Goal: Task Accomplishment & Management: Use online tool/utility

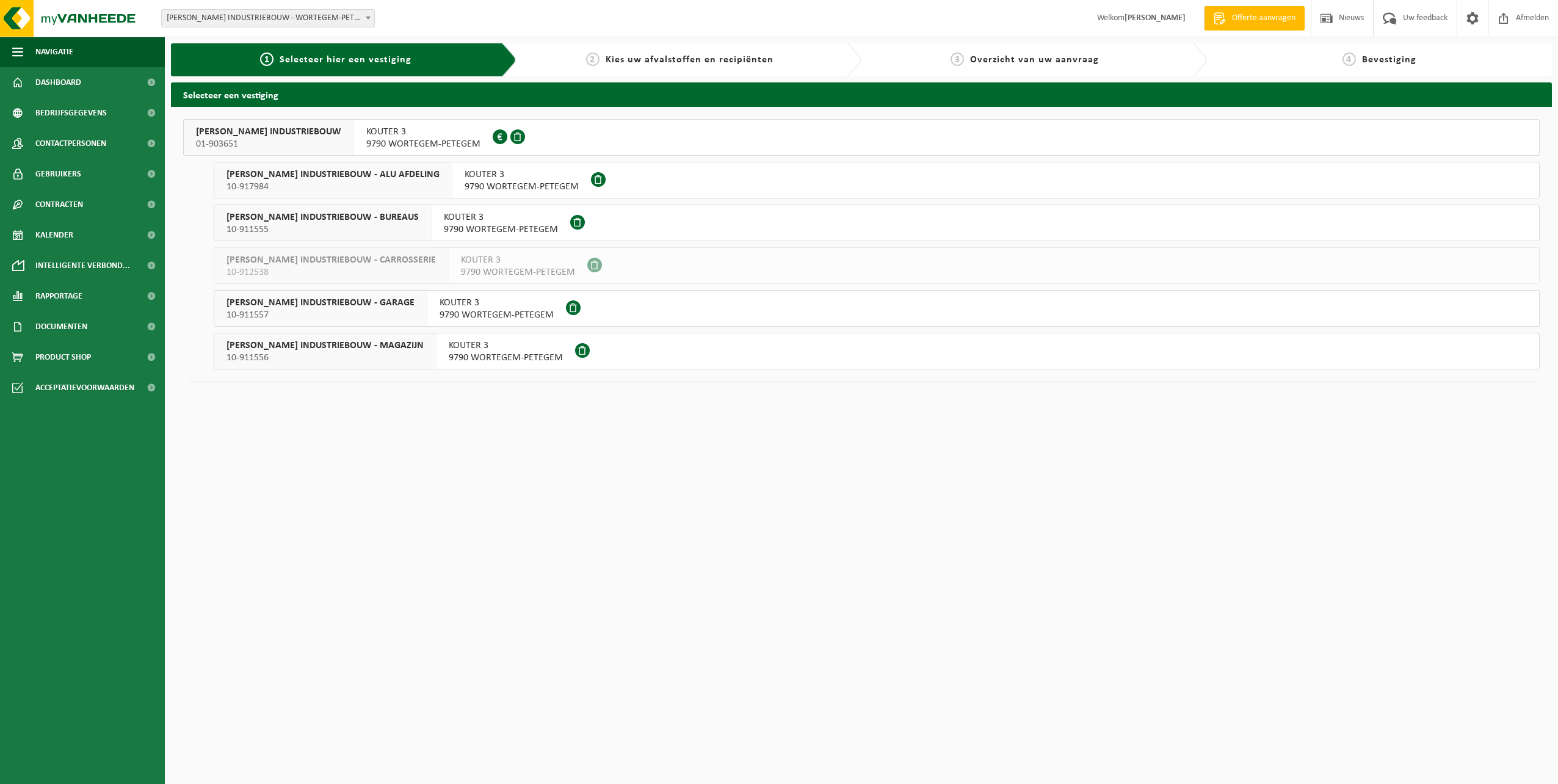
click at [460, 306] on span "KOUTER 3" at bounding box center [496, 303] width 114 height 12
drag, startPoint x: 460, startPoint y: 124, endPoint x: 453, endPoint y: 134, distance: 12.2
click at [458, 129] on div "[STREET_ADDRESS] 0418.972.989" at bounding box center [423, 137] width 139 height 35
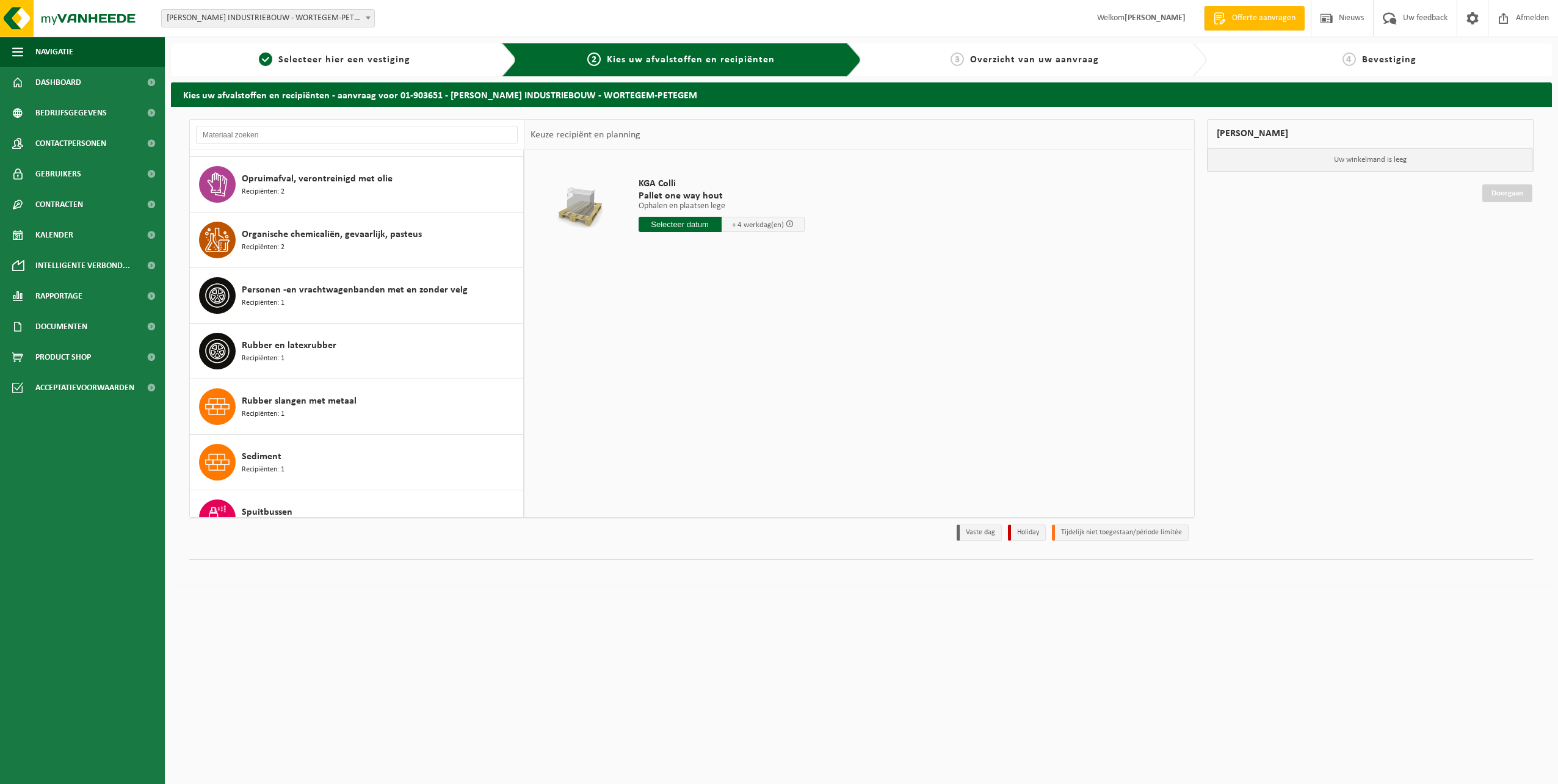
scroll to position [1282, 0]
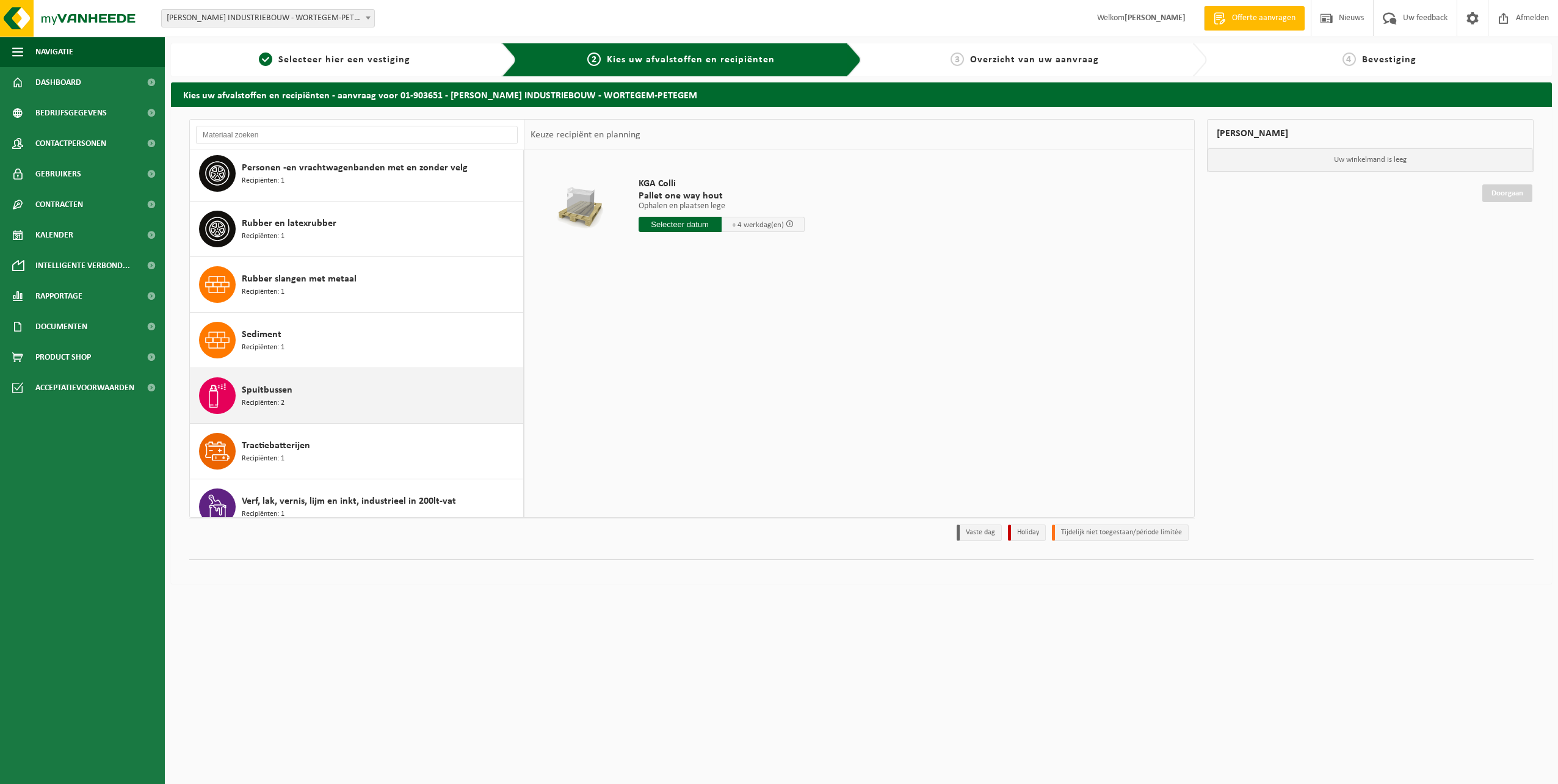
click at [318, 401] on div "Spuitbussen Recipiënten: 2" at bounding box center [381, 395] width 278 height 36
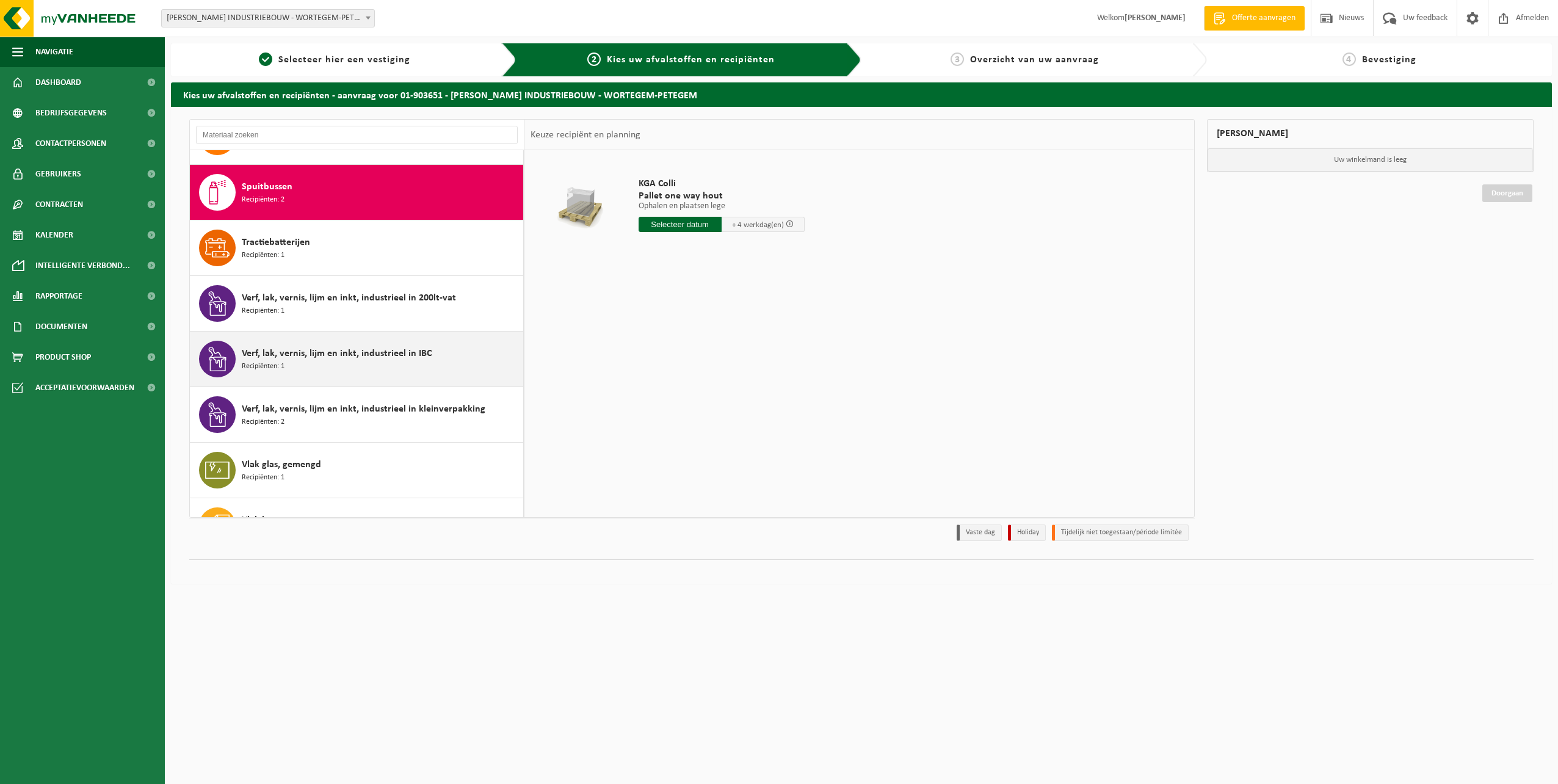
scroll to position [1500, 0]
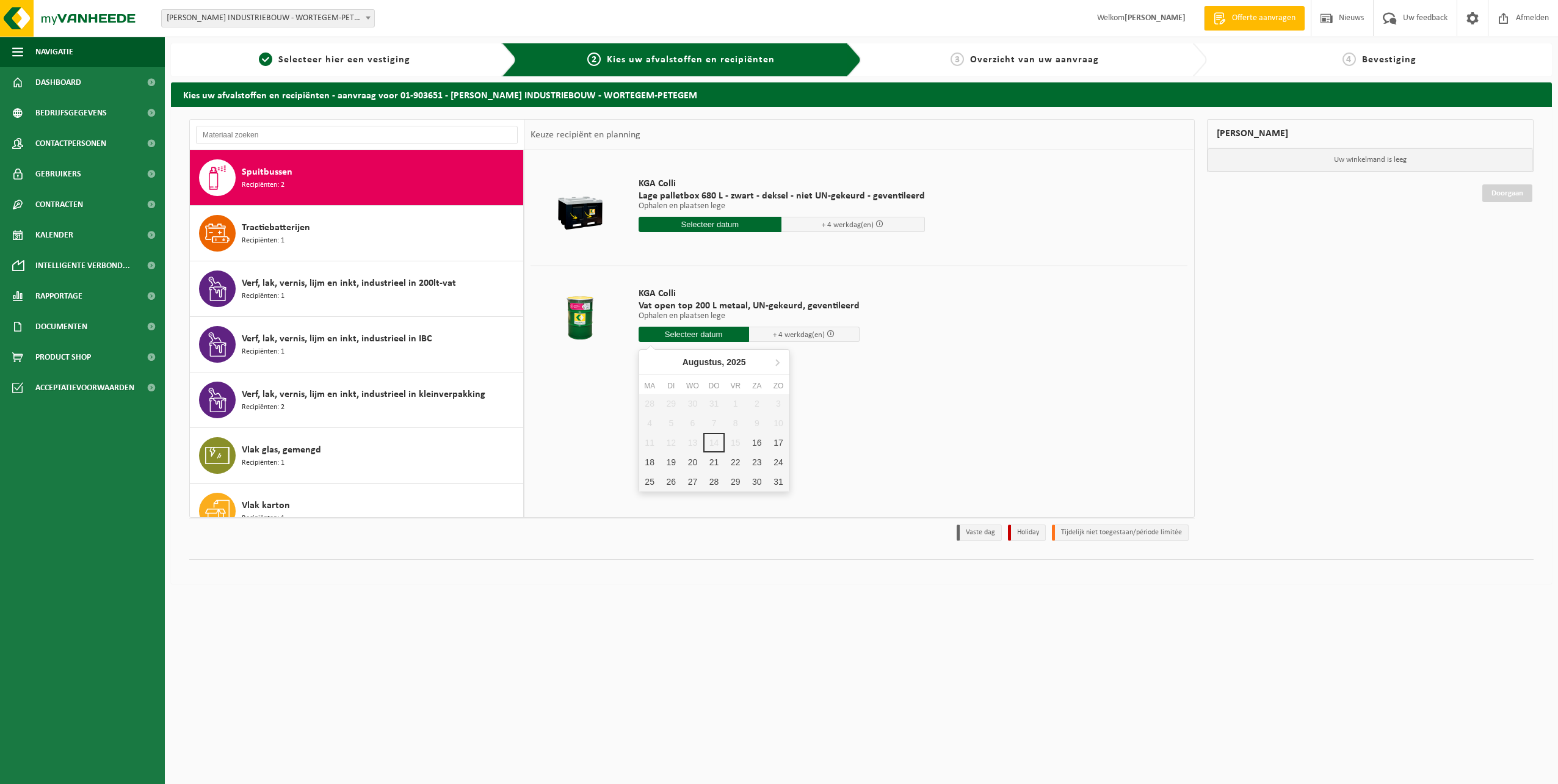
click at [716, 335] on input "text" at bounding box center [694, 334] width 111 height 16
click at [655, 464] on div "18" at bounding box center [650, 462] width 22 height 20
type input "Van 2025-08-18"
type input "2025-08-18"
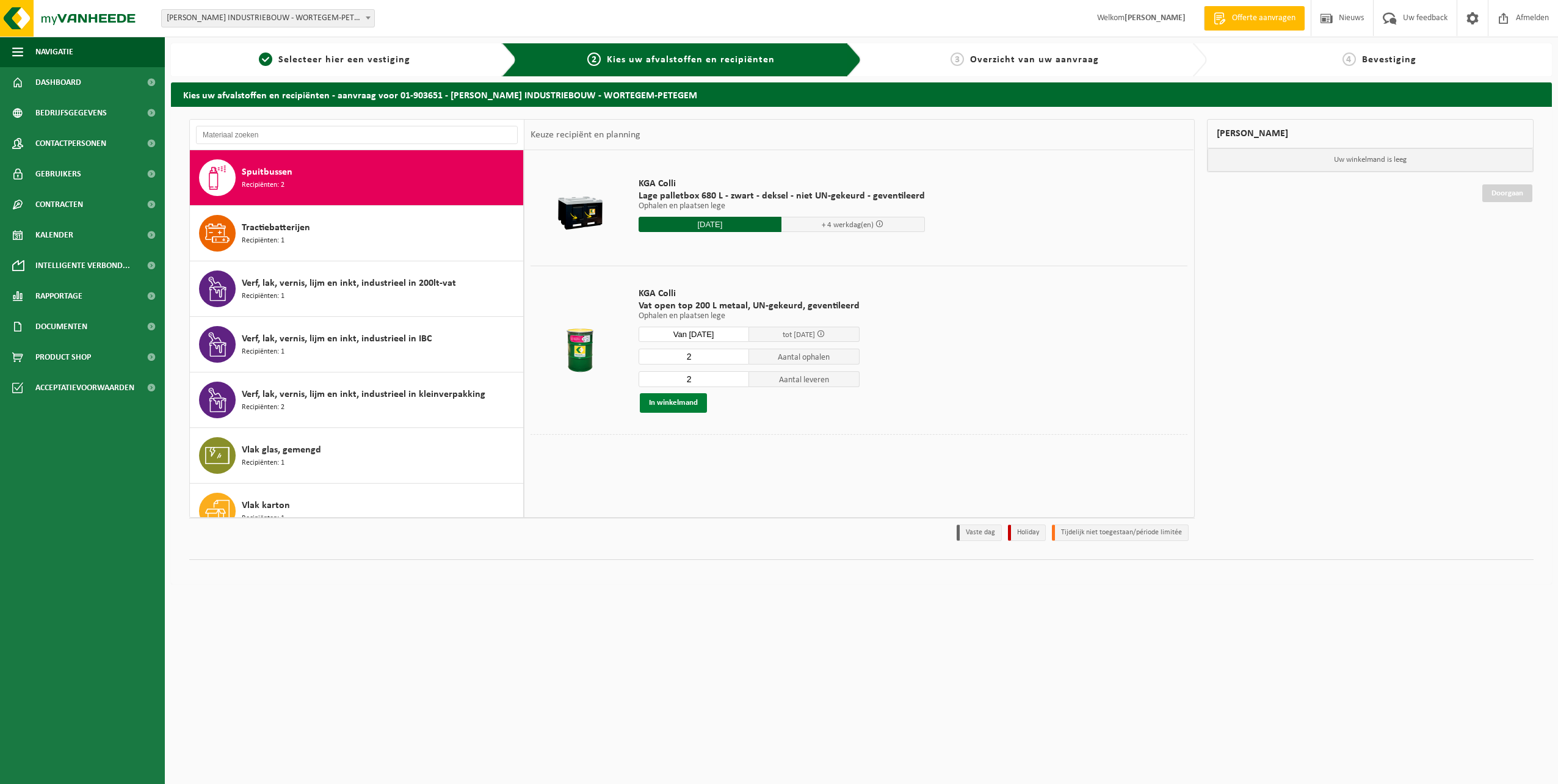
click at [685, 403] on button "In winkelmand" at bounding box center [673, 403] width 67 height 20
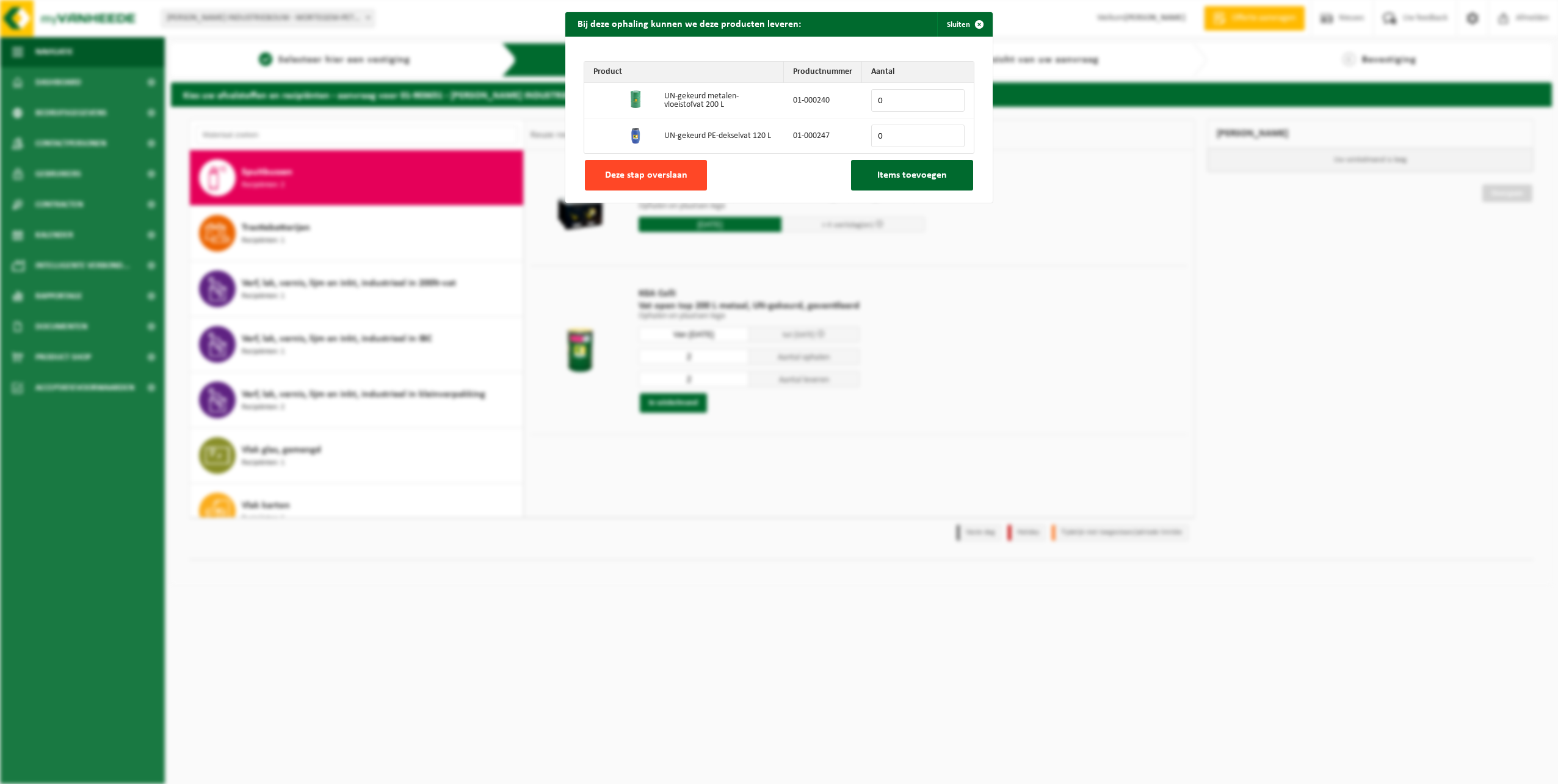
click at [636, 174] on span "Deze stap overslaan" at bounding box center [646, 175] width 82 height 9
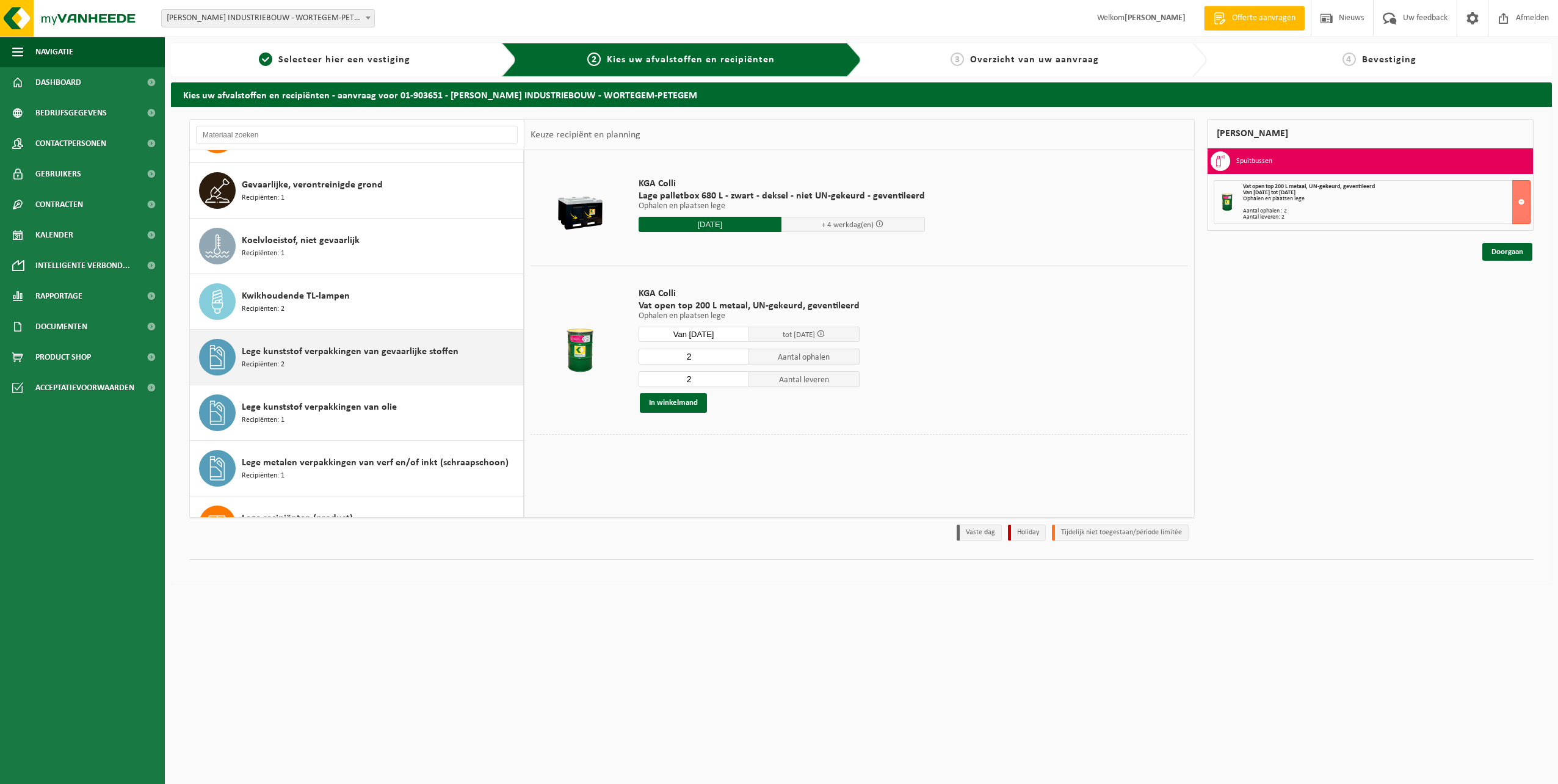
scroll to position [489, 0]
click at [419, 352] on span "Lege kunststof verpakkingen van gevaarlijke stoffen" at bounding box center [350, 351] width 217 height 15
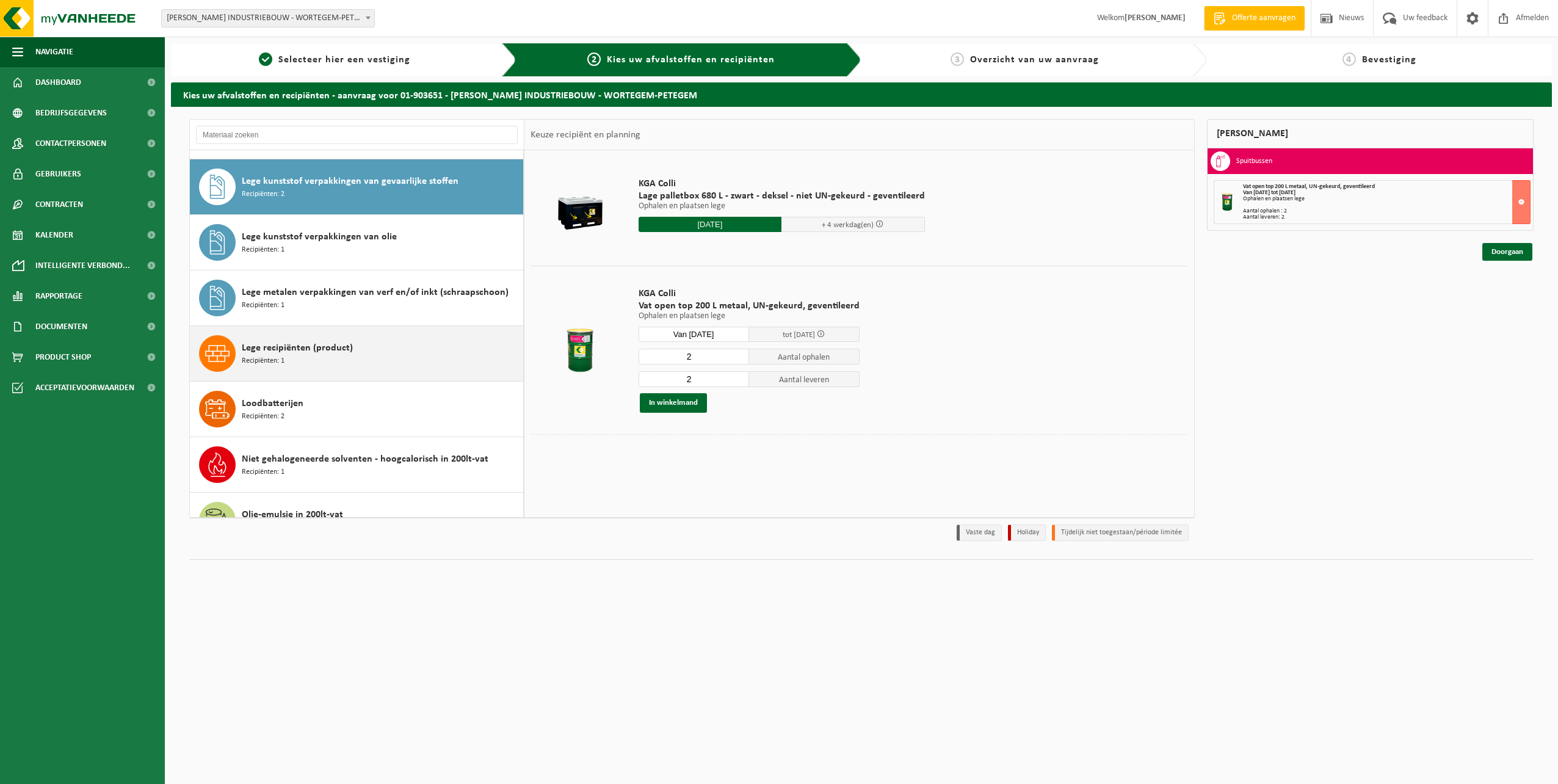
scroll to position [666, 0]
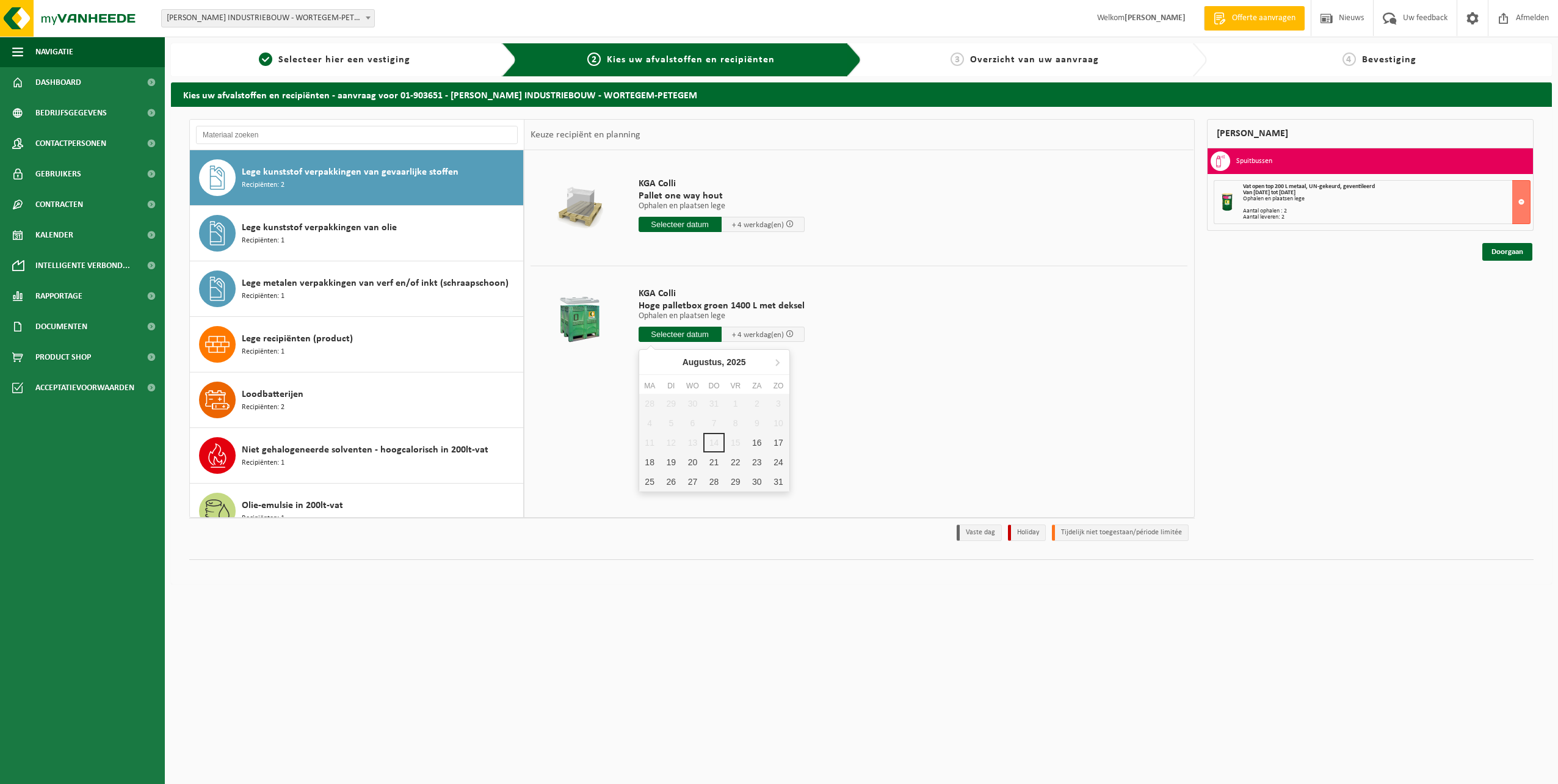
click at [687, 338] on input "text" at bounding box center [680, 334] width 83 height 16
click at [644, 470] on div "18" at bounding box center [650, 462] width 22 height 20
type input "Van 2025-08-18"
type input "2025-08-18"
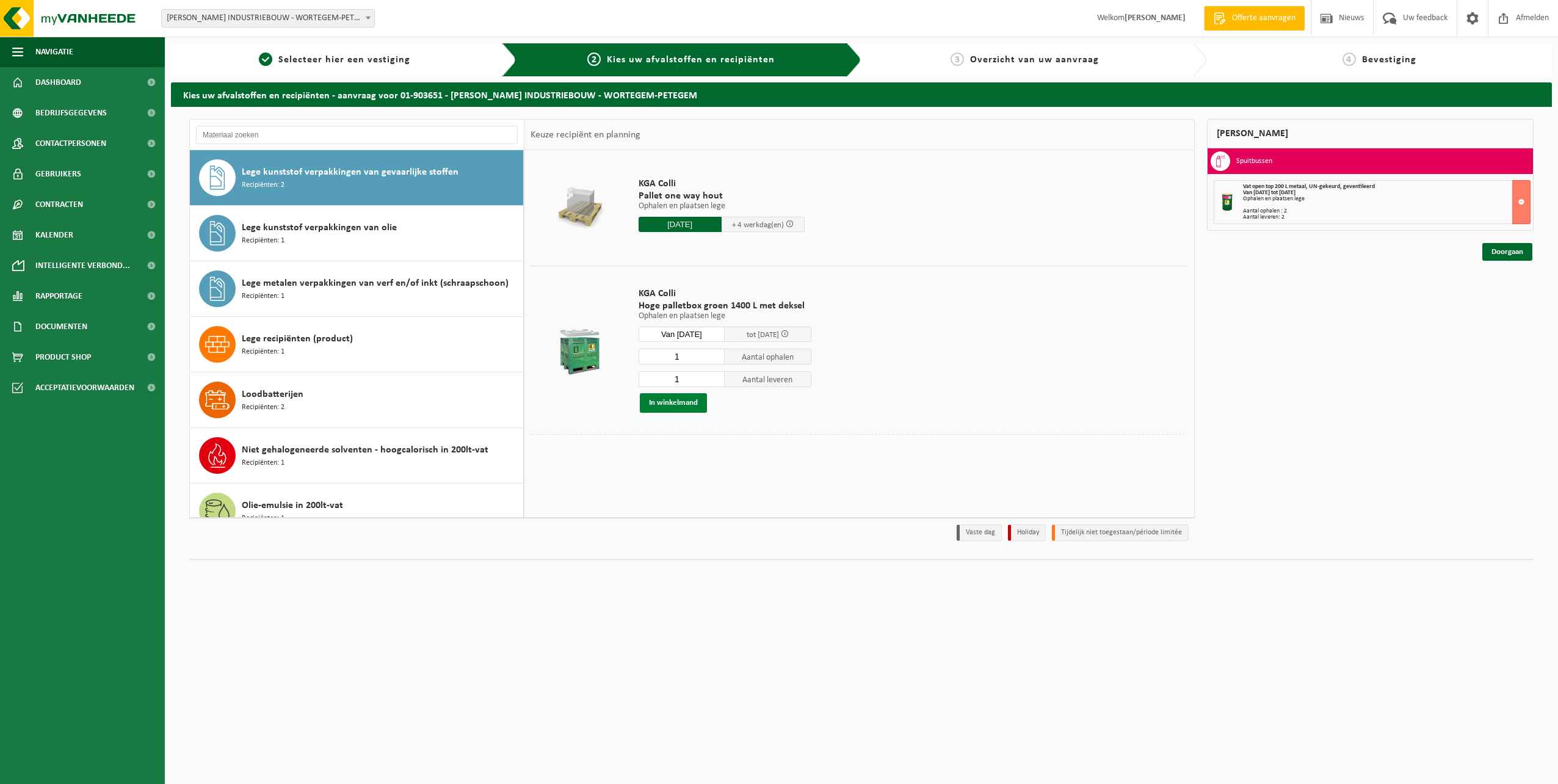
click at [689, 406] on button "In winkelmand" at bounding box center [673, 403] width 67 height 20
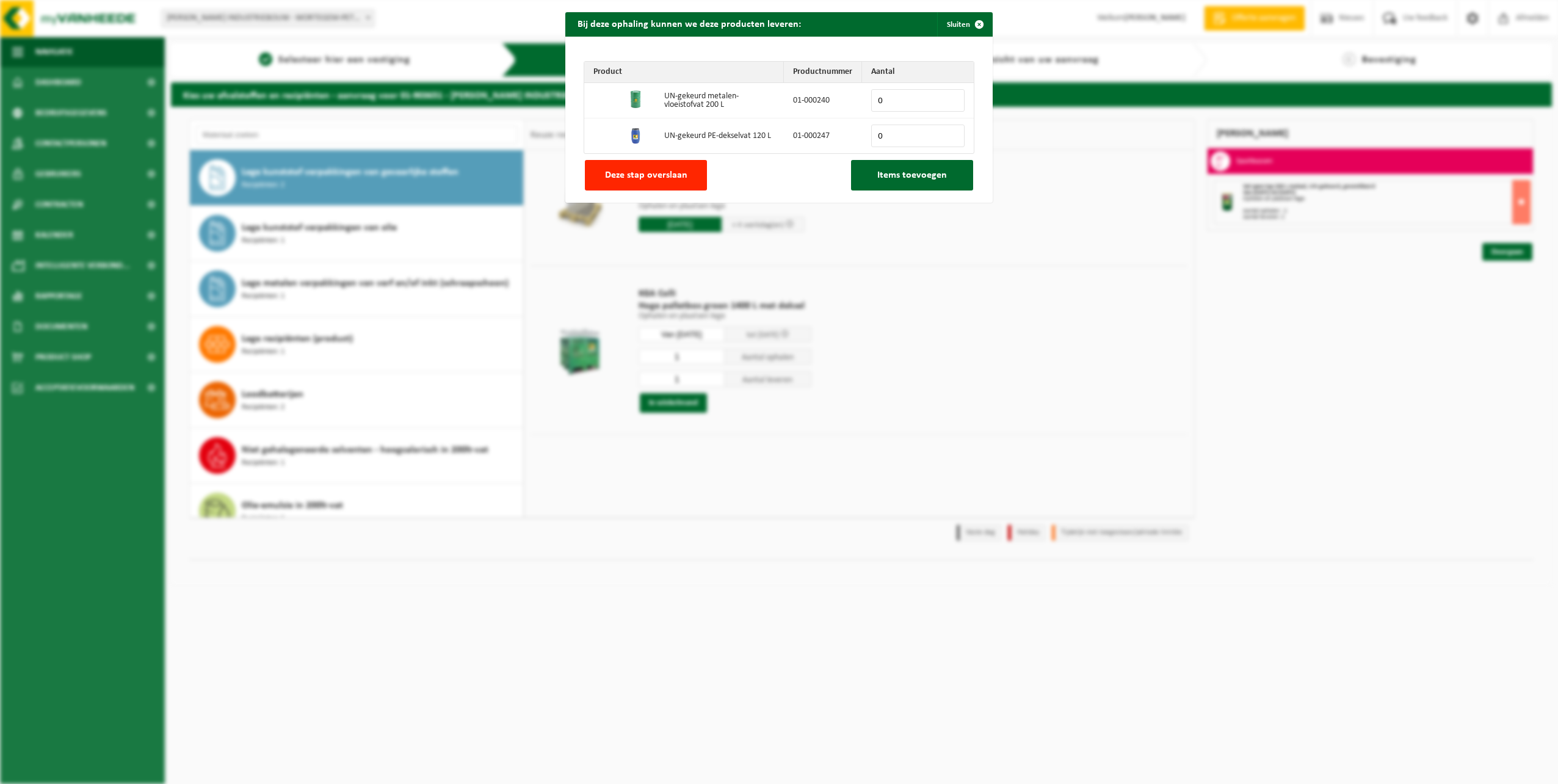
click at [575, 172] on div "Product Productnummer Aantal UN-gekeurd metalen-vloeistofvat 200 L 01-000240 0 …" at bounding box center [779, 120] width 427 height 166
click at [618, 172] on span "Deze stap overslaan" at bounding box center [646, 175] width 82 height 9
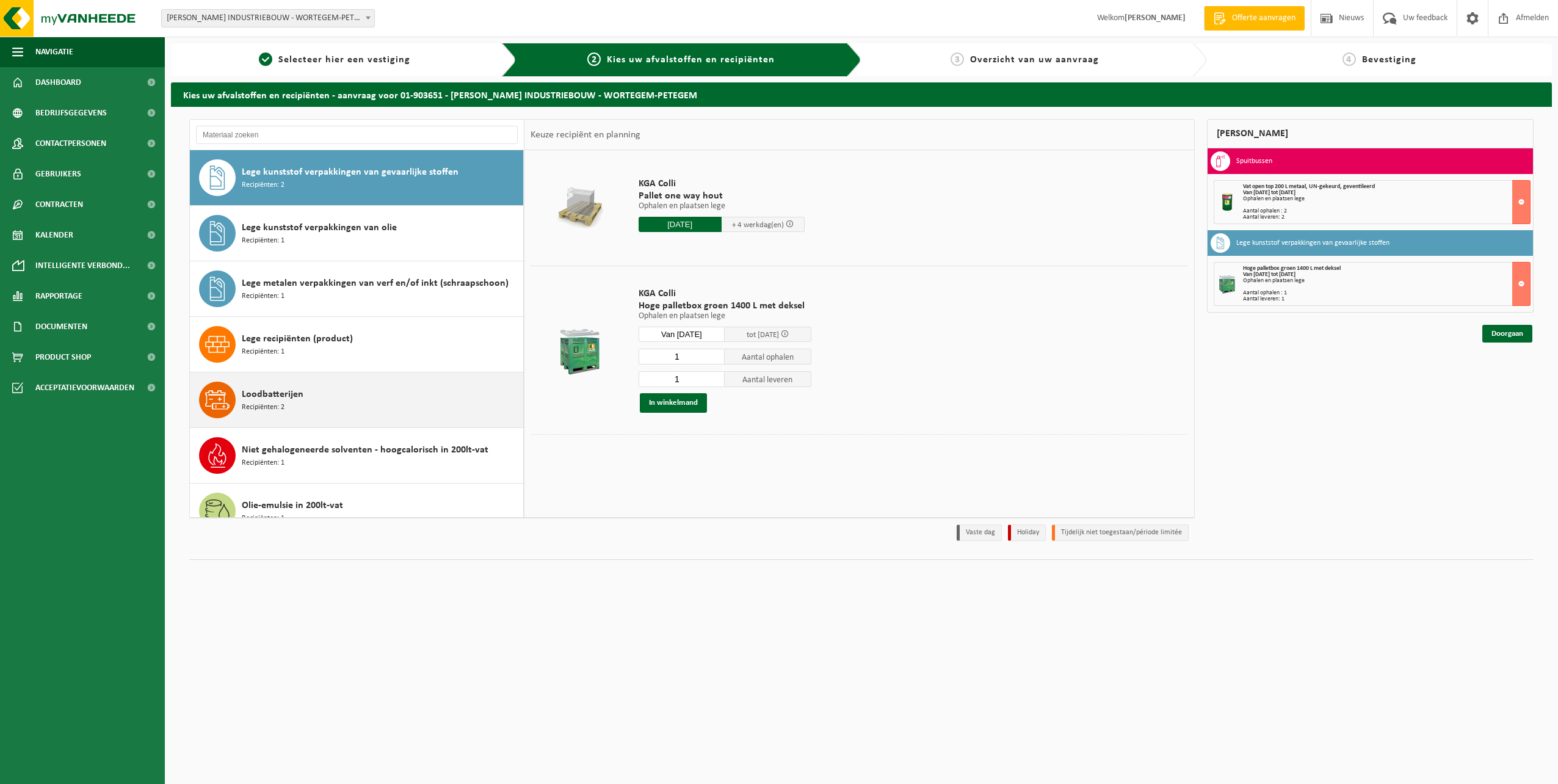
click at [322, 395] on div "Loodbatterijen Recipiënten: 2" at bounding box center [381, 400] width 278 height 36
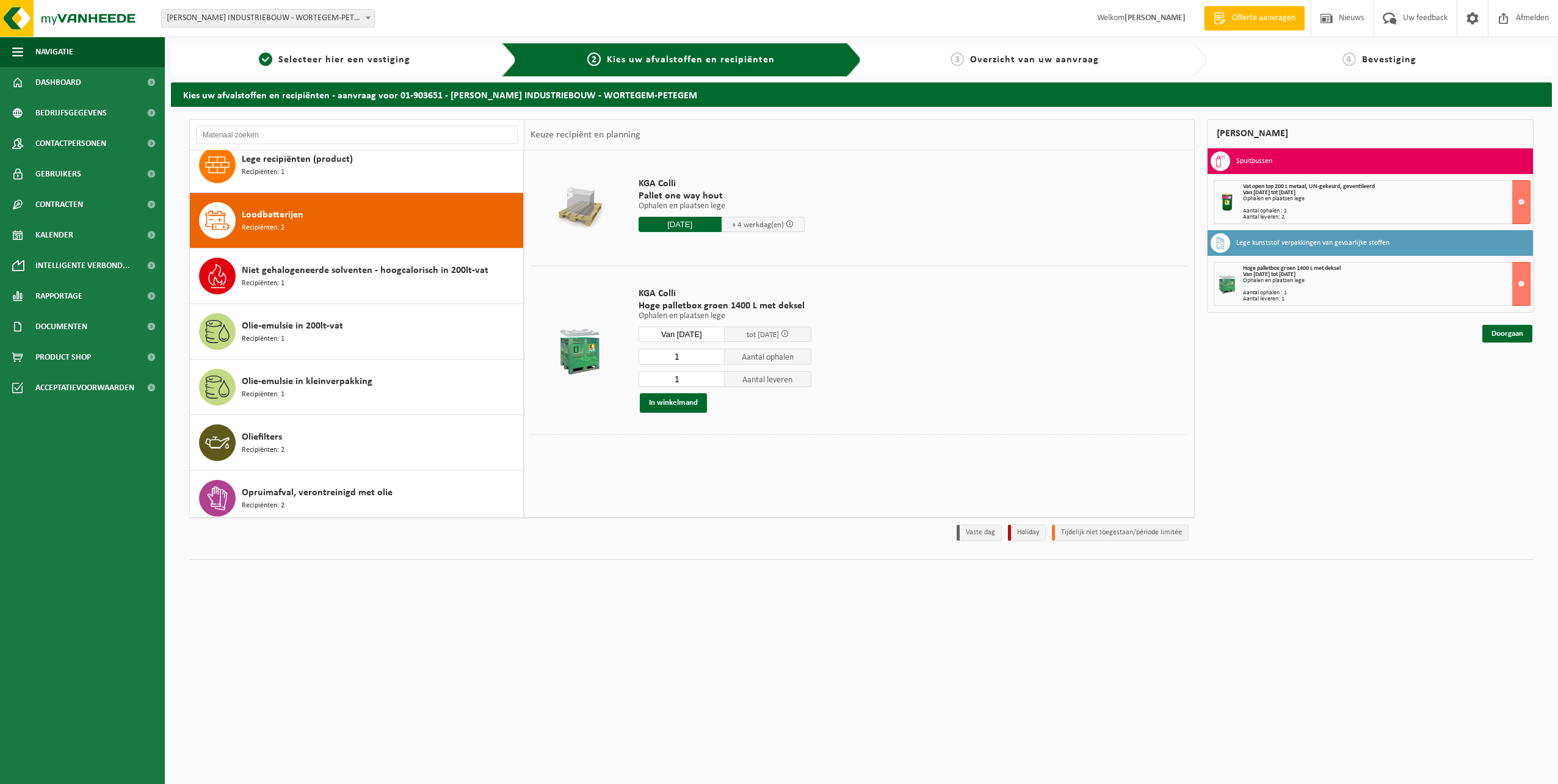
scroll to position [889, 0]
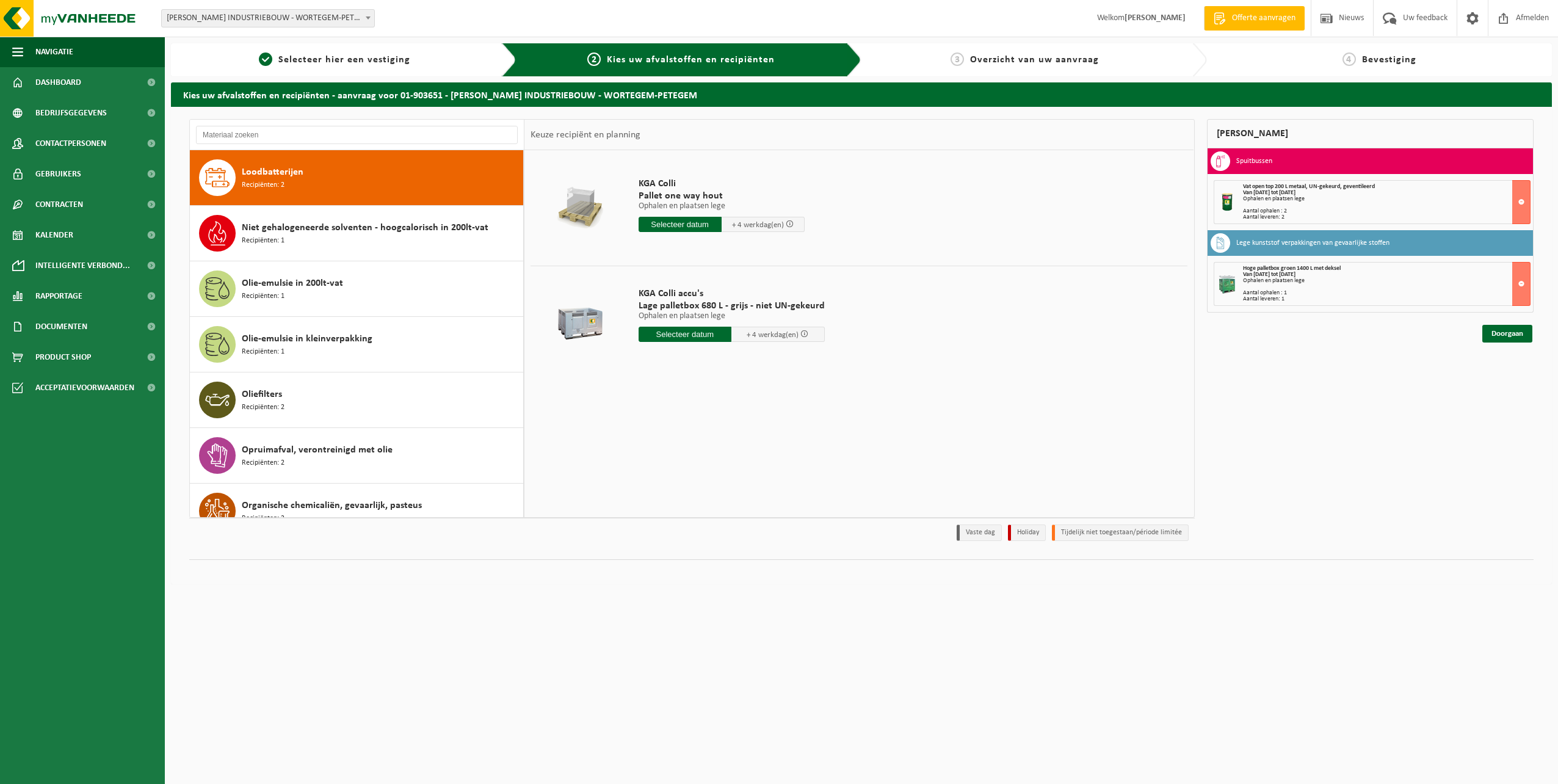
click at [685, 334] on input "text" at bounding box center [685, 334] width 93 height 16
click at [648, 466] on div "18" at bounding box center [650, 462] width 22 height 20
type input "Van 2025-08-18"
click at [721, 358] on input "3" at bounding box center [685, 356] width 93 height 16
click at [721, 358] on input "2" at bounding box center [685, 356] width 93 height 16
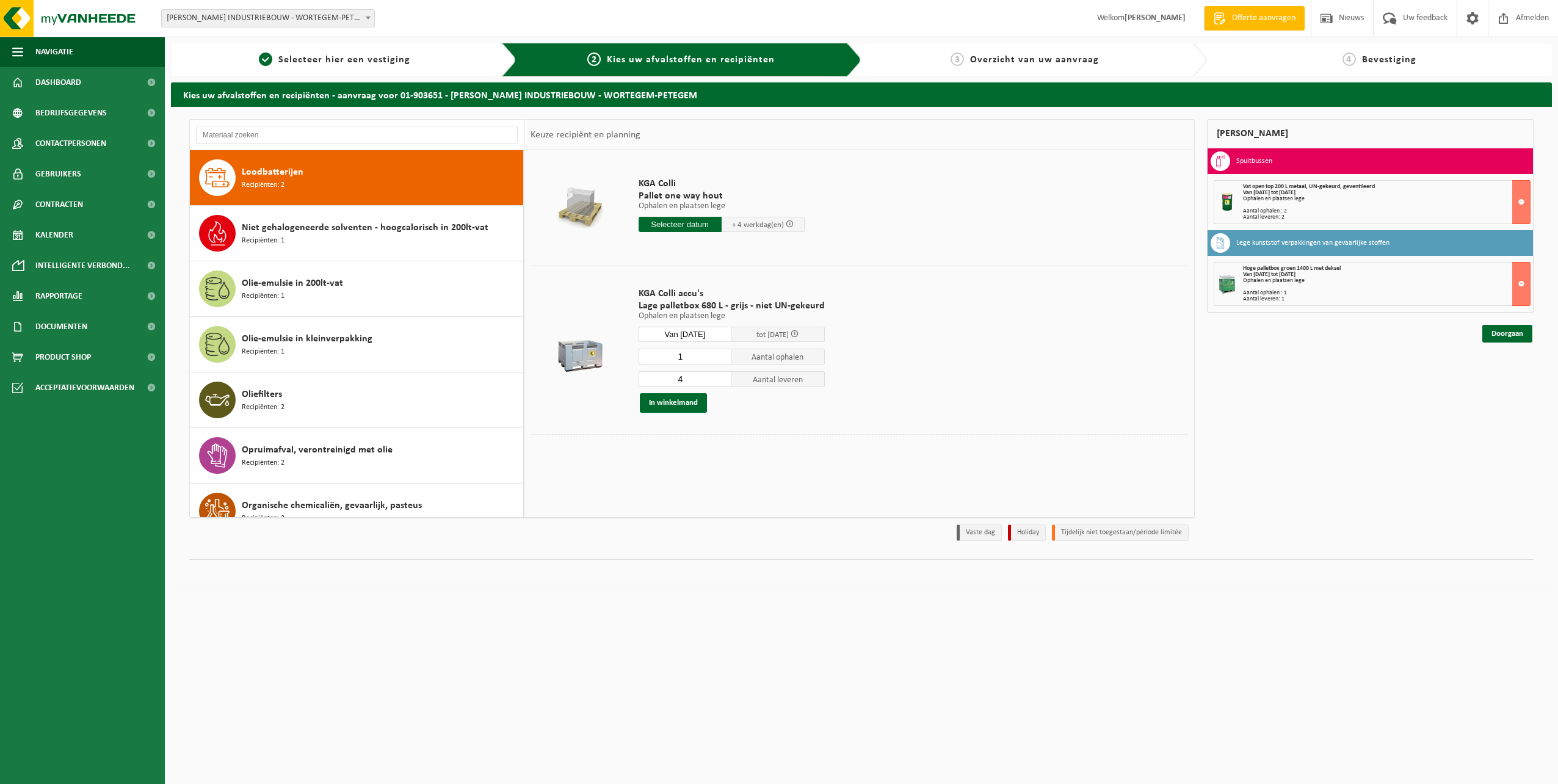
type input "1"
click at [721, 358] on input "1" at bounding box center [685, 356] width 93 height 16
click at [720, 382] on input "3" at bounding box center [685, 378] width 93 height 16
click at [720, 382] on input "2" at bounding box center [685, 378] width 93 height 16
click at [720, 382] on input "1" at bounding box center [685, 378] width 93 height 16
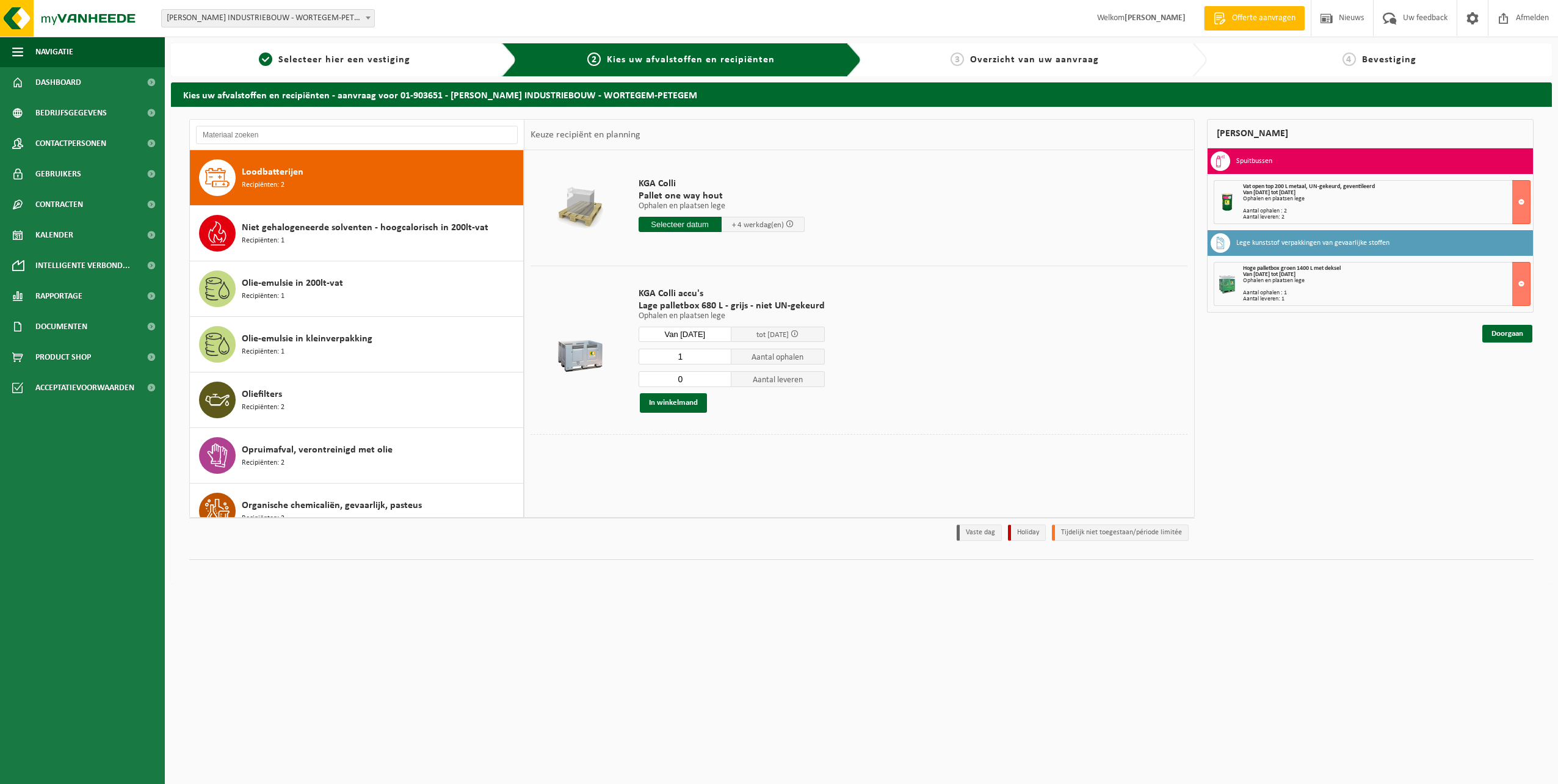
click at [720, 382] on input "0" at bounding box center [685, 378] width 93 height 16
type input "1"
click at [719, 376] on input "1" at bounding box center [685, 378] width 93 height 16
click at [690, 396] on button "In winkelmand" at bounding box center [673, 403] width 67 height 20
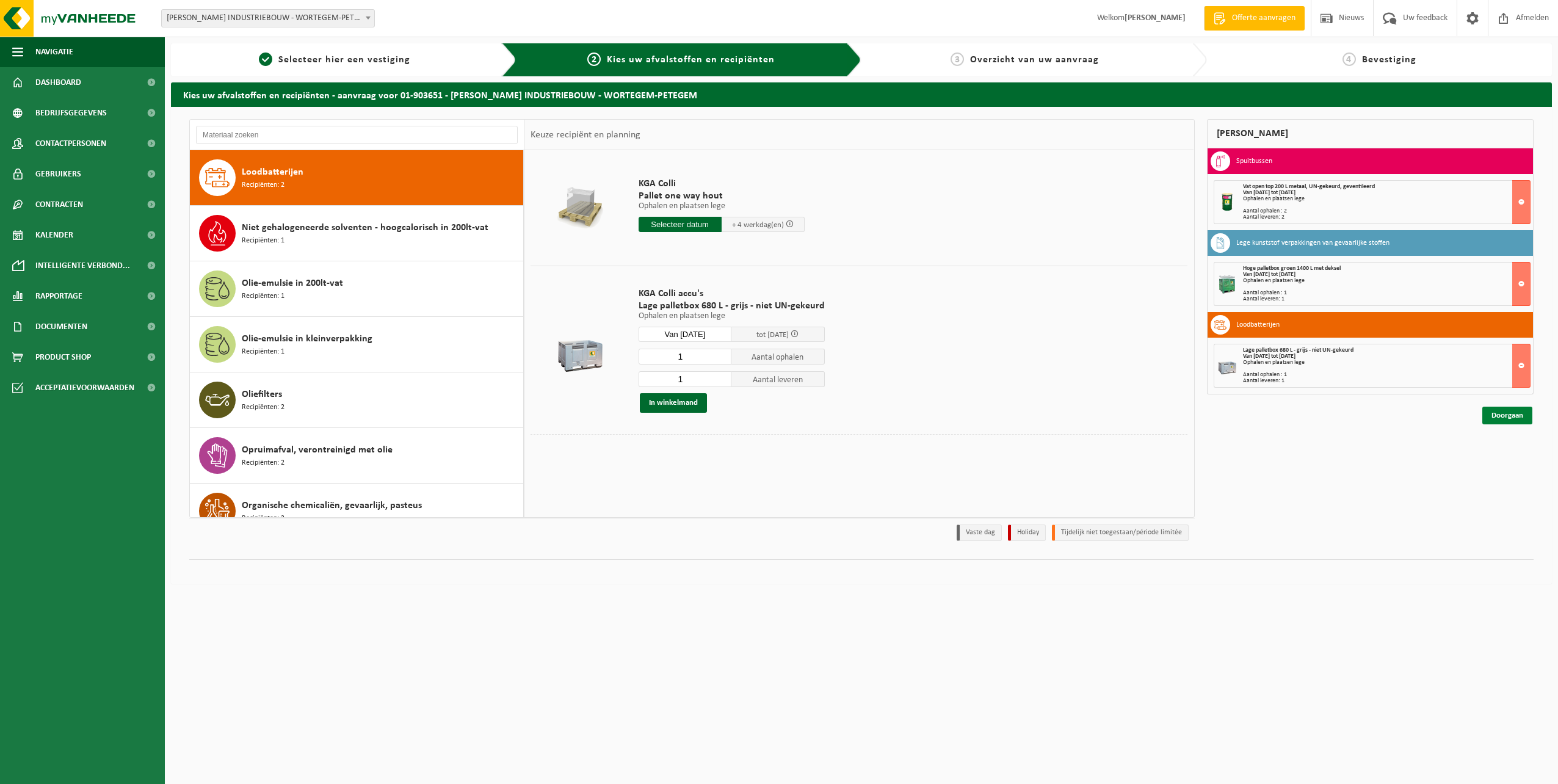
click at [1499, 418] on link "Doorgaan" at bounding box center [1507, 416] width 50 height 18
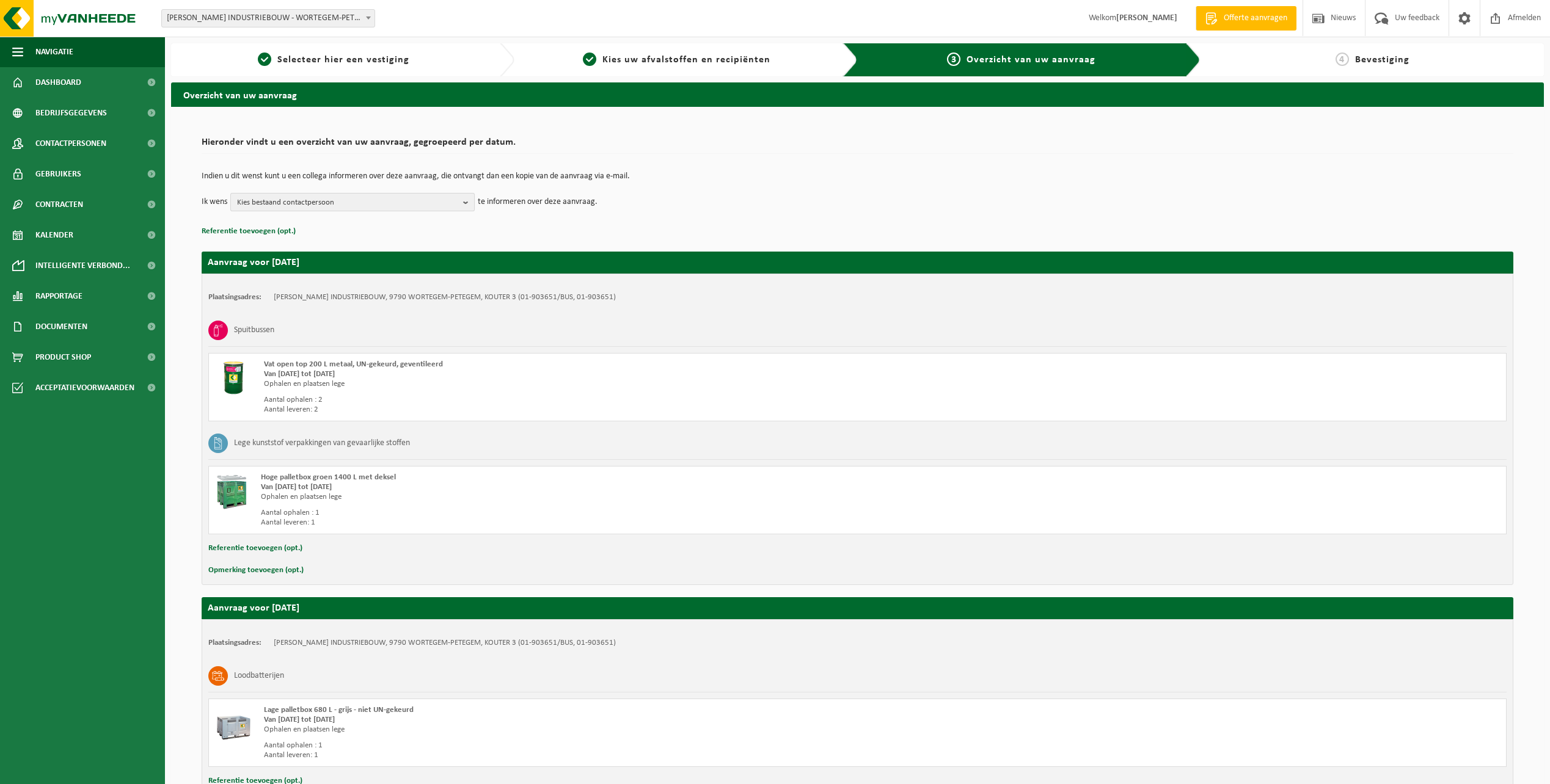
click at [402, 198] on span "Kies bestaand contactpersoon" at bounding box center [347, 202] width 221 height 18
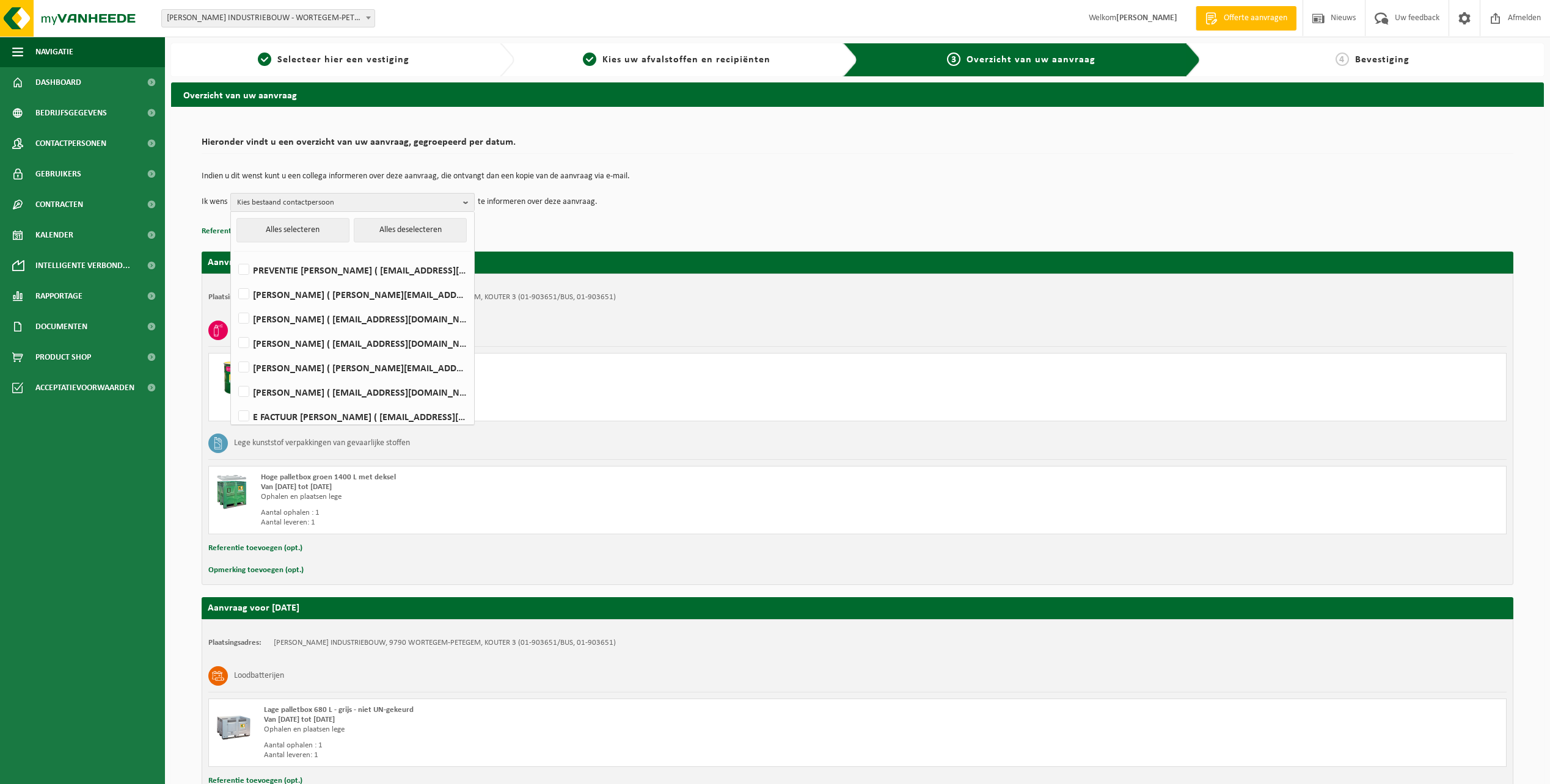
scroll to position [7, 0]
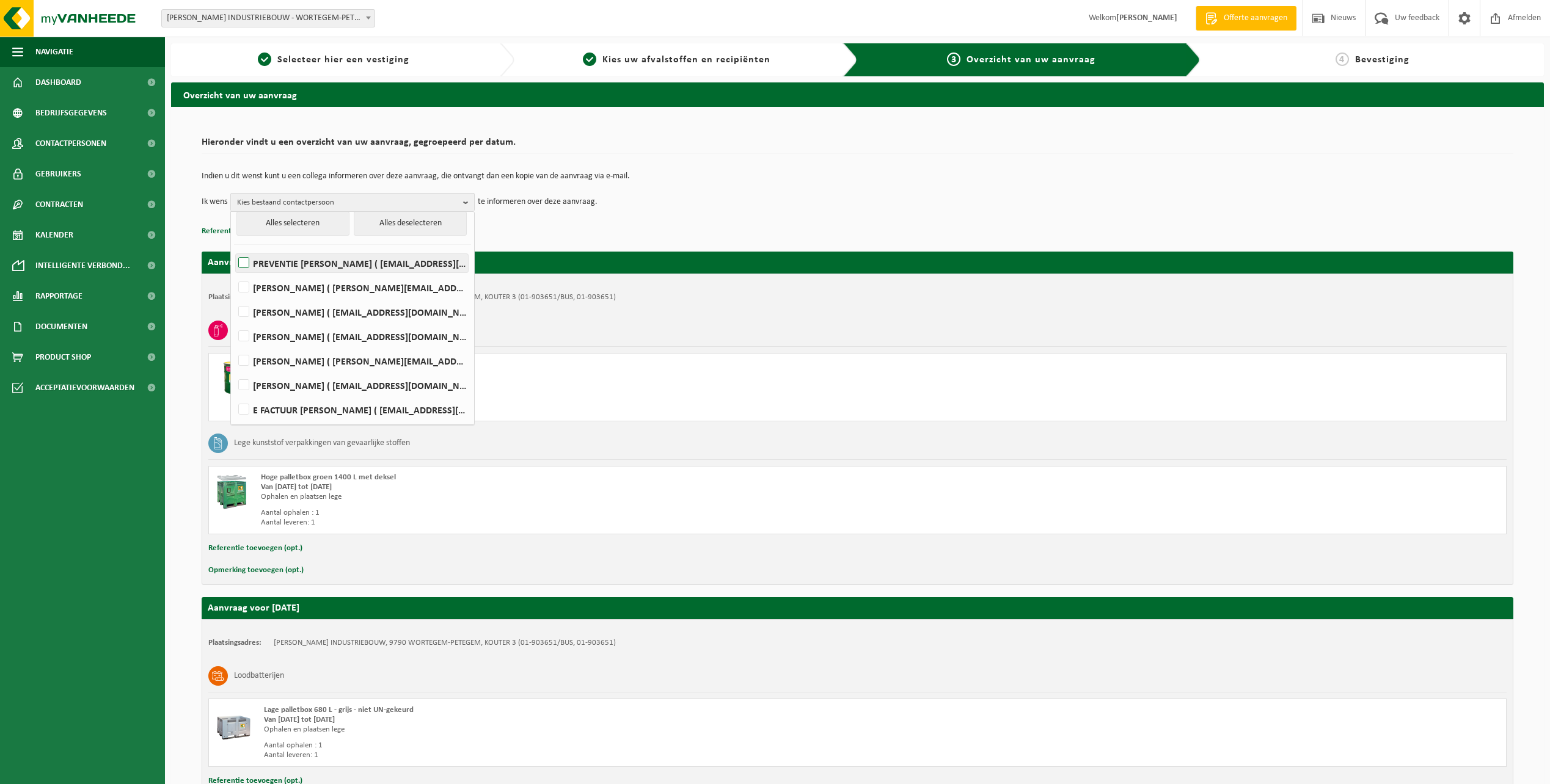
click at [312, 268] on label "PREVENTIE [PERSON_NAME] ( [EMAIL_ADDRESS][DOMAIN_NAME] )" at bounding box center [352, 263] width 232 height 18
click at [234, 248] on input "PREVENTIE [PERSON_NAME] ( [EMAIL_ADDRESS][DOMAIN_NAME] )" at bounding box center [233, 247] width 1 height 1
checkbox input "true"
click at [649, 226] on p "Referentie toevoegen (opt.)" at bounding box center [857, 231] width 1311 height 16
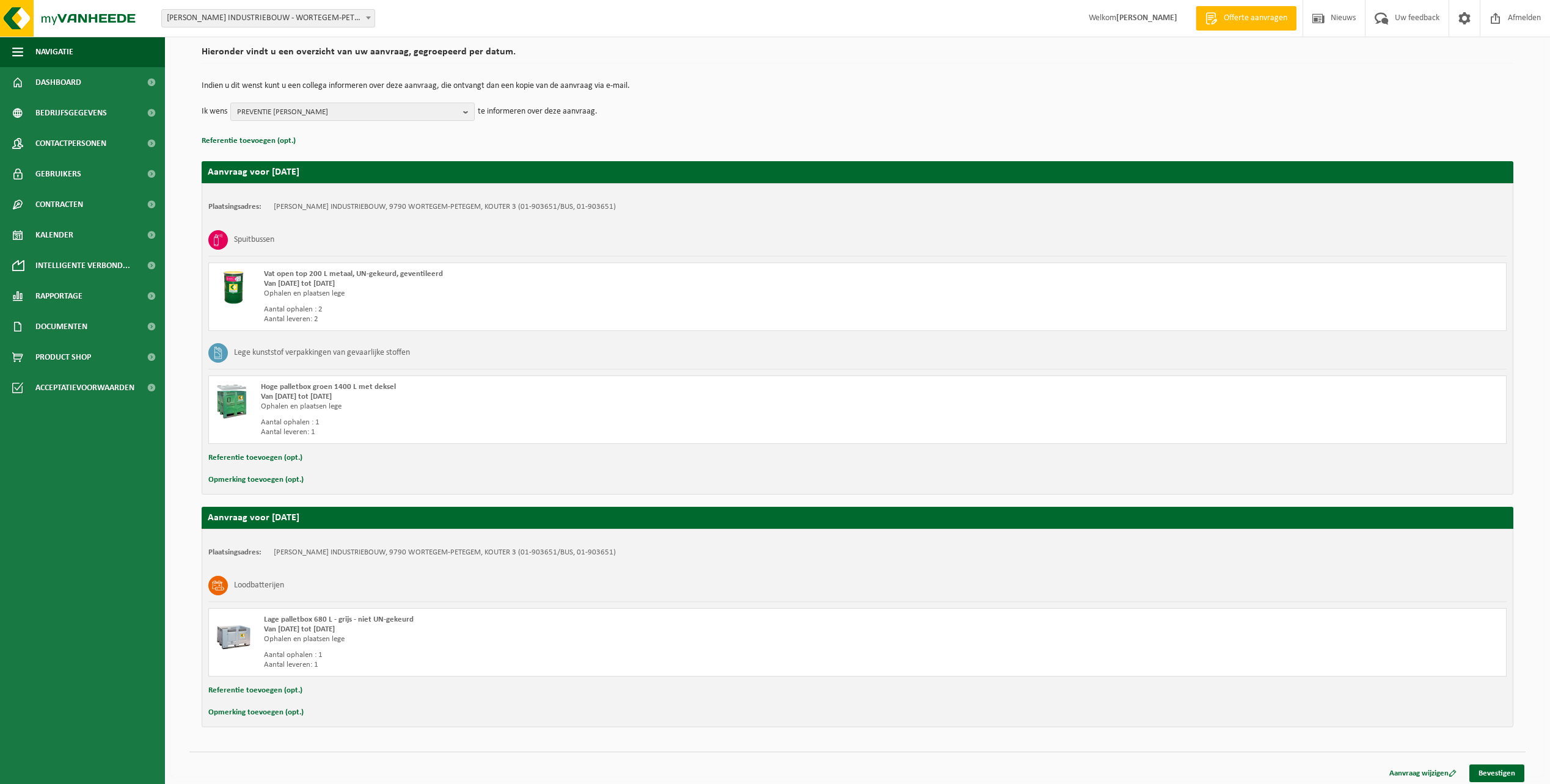
scroll to position [95, 0]
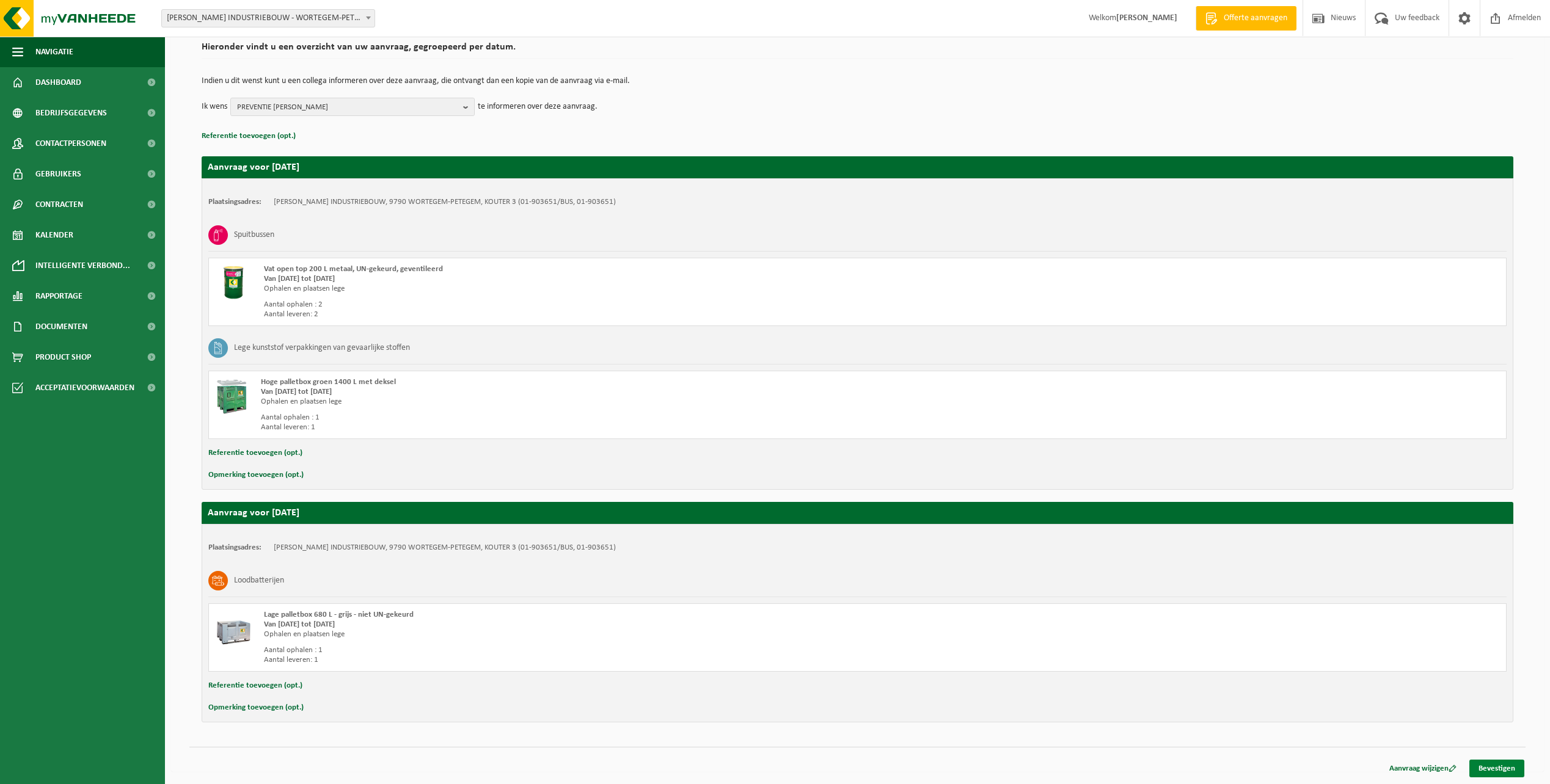
click at [1493, 767] on link "Bevestigen" at bounding box center [1496, 768] width 55 height 18
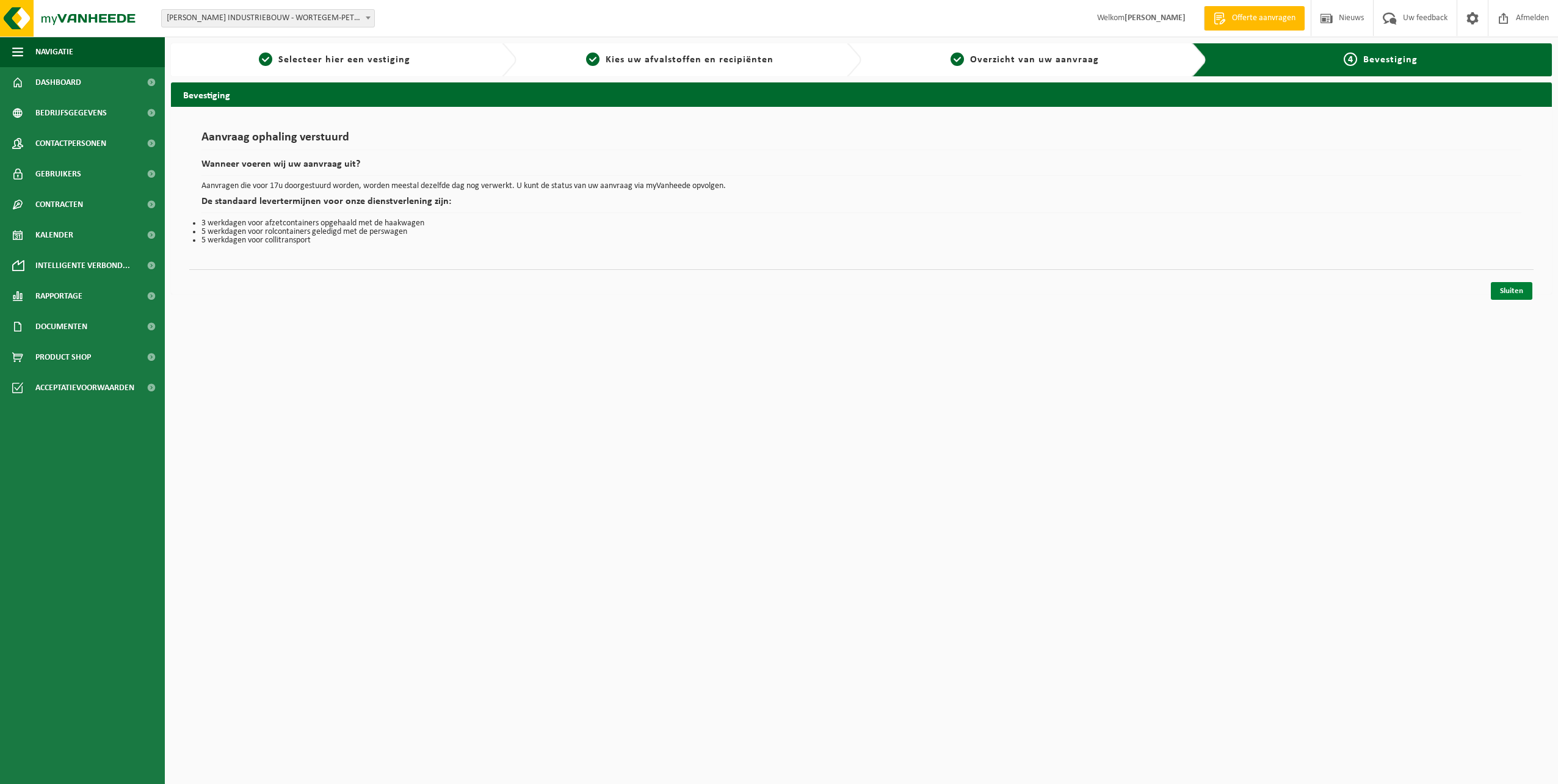
click at [1509, 286] on link "Sluiten" at bounding box center [1511, 291] width 41 height 18
